Goal: Information Seeking & Learning: Learn about a topic

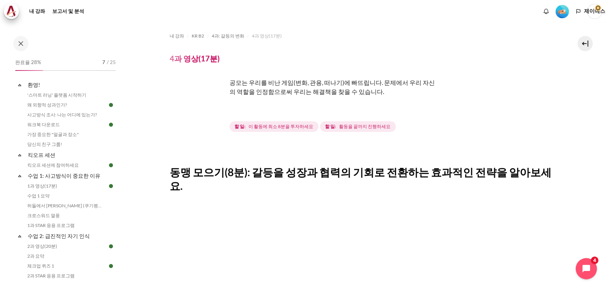
scroll to position [142, 0]
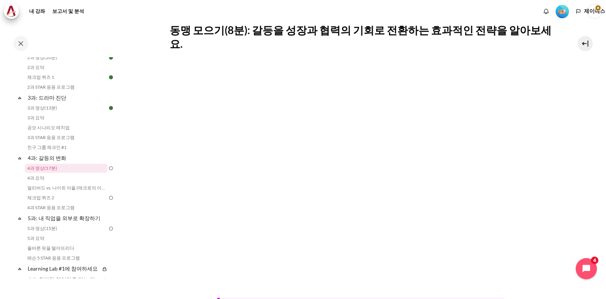
click at [554, 231] on section "내 강좌 KR B2 4과: 갈등의 변화 4과 영상(17분) 4과 영상(17분)" at bounding box center [360, 158] width 479 height 556
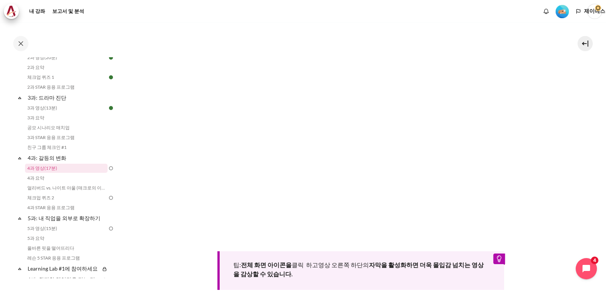
scroll to position [282, 0]
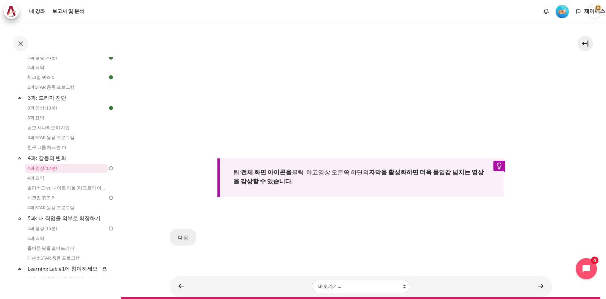
click at [180, 234] on font "다음" at bounding box center [183, 237] width 11 height 6
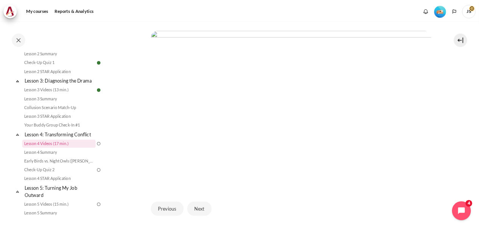
scroll to position [117, 0]
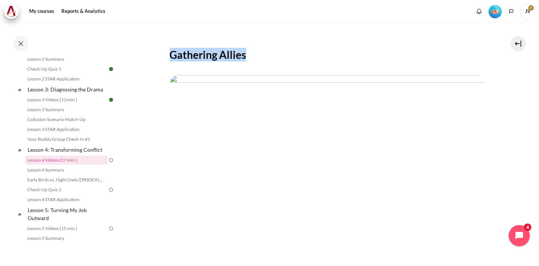
drag, startPoint x: 251, startPoint y: 56, endPoint x: 166, endPoint y: 53, distance: 85.7
click at [166, 53] on section "My courses KR B2 Lesson 4: Transforming Conflict Lesson 4 Videos (17 min.) Less…" at bounding box center [327, 120] width 412 height 430
copy h2 "Gathering Allies"
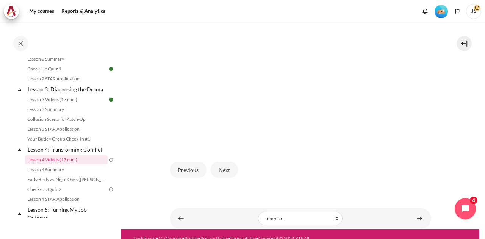
scroll to position [193, 0]
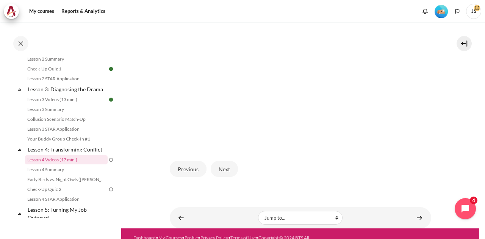
click at [435, 45] on section "My courses KR B2 Lesson 4: Transforming Conflict Lesson 4 Videos (17 min.) Less…" at bounding box center [300, 28] width 358 height 399
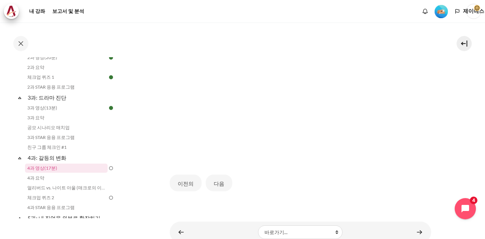
click at [443, 118] on section "내 강좌 KR B2 4과: 갈등의 변화 4과 영상(17분) 4과 영상(17분)" at bounding box center [300, 43] width 358 height 400
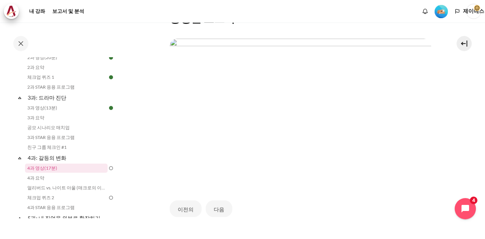
scroll to position [142, 0]
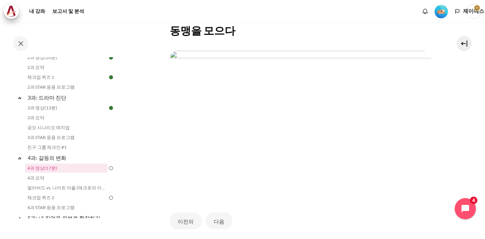
click at [152, 109] on section "내 강좌 KR B2 4과: 갈등의 변화 4과 영상(17분) 4과 영상(17분)" at bounding box center [300, 81] width 358 height 400
